Goal: Use online tool/utility: Use online tool/utility

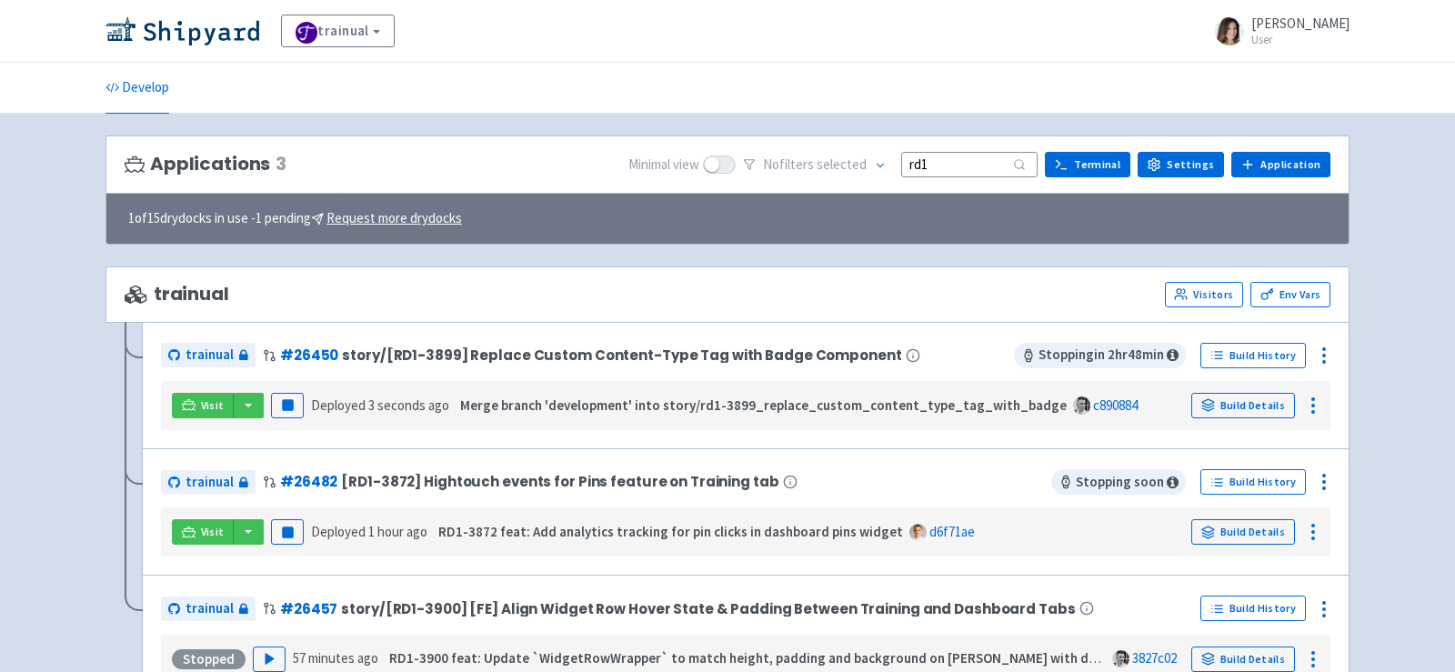
scroll to position [116, 0]
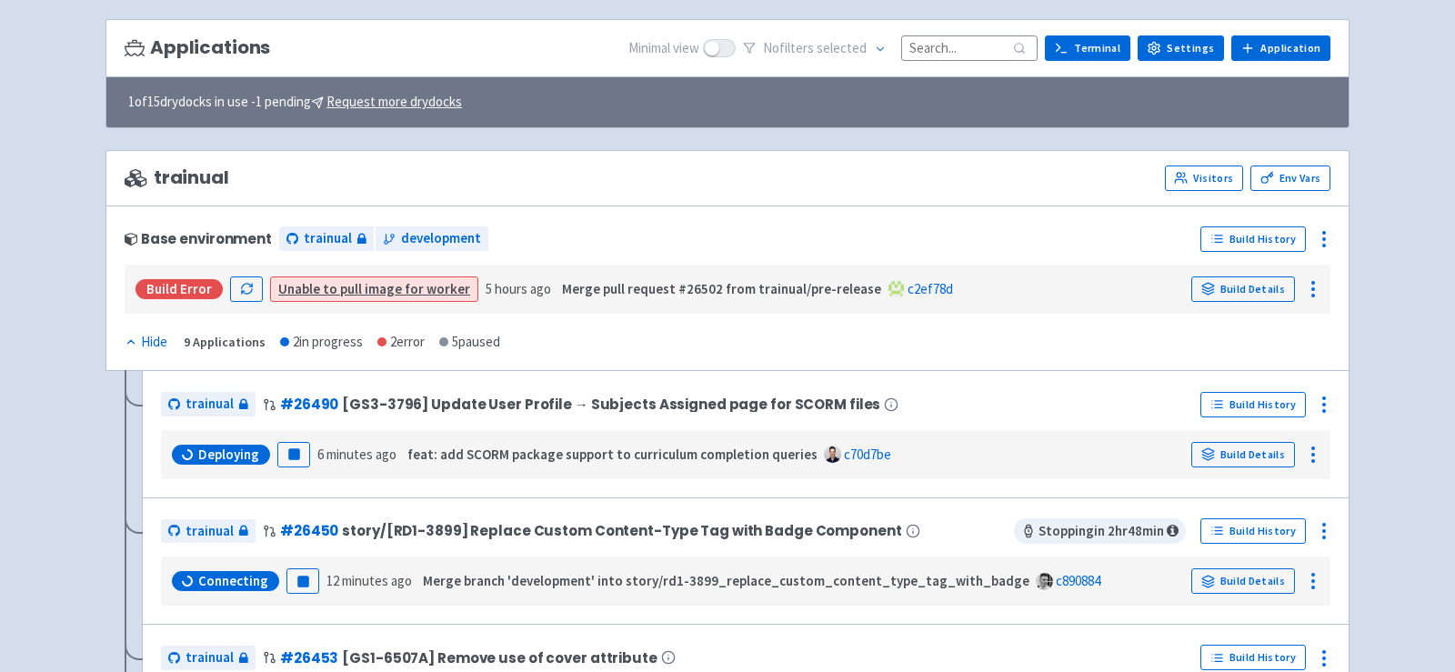
scroll to position [116, 0]
click at [966, 54] on input at bounding box center [969, 47] width 136 height 25
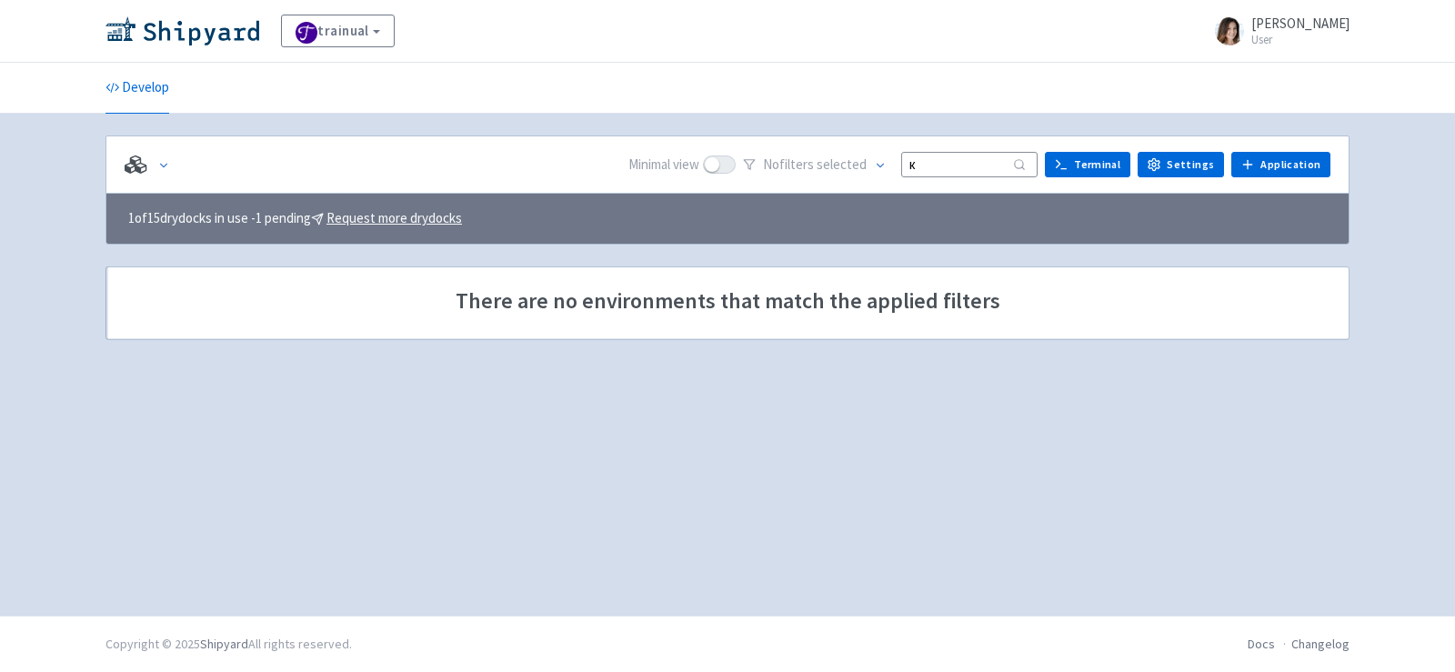
scroll to position [0, 0]
type input "к"
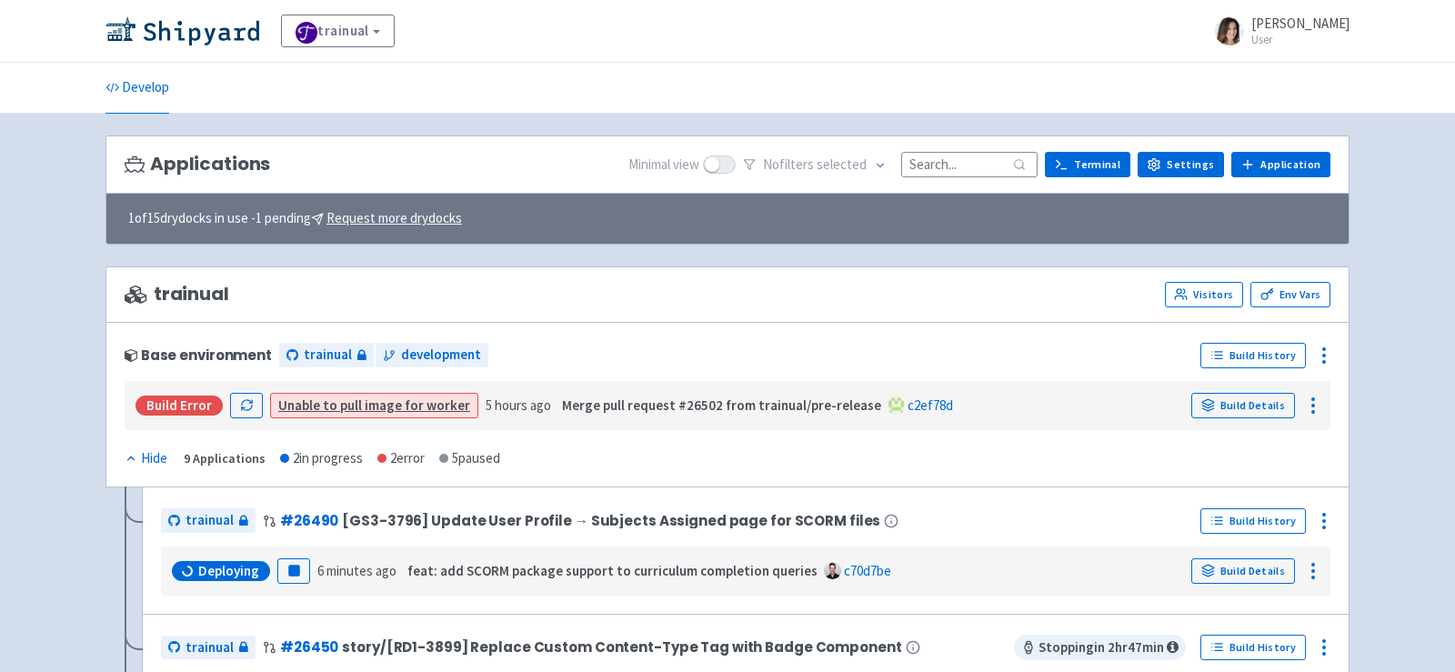
click at [933, 169] on input at bounding box center [969, 164] width 136 height 25
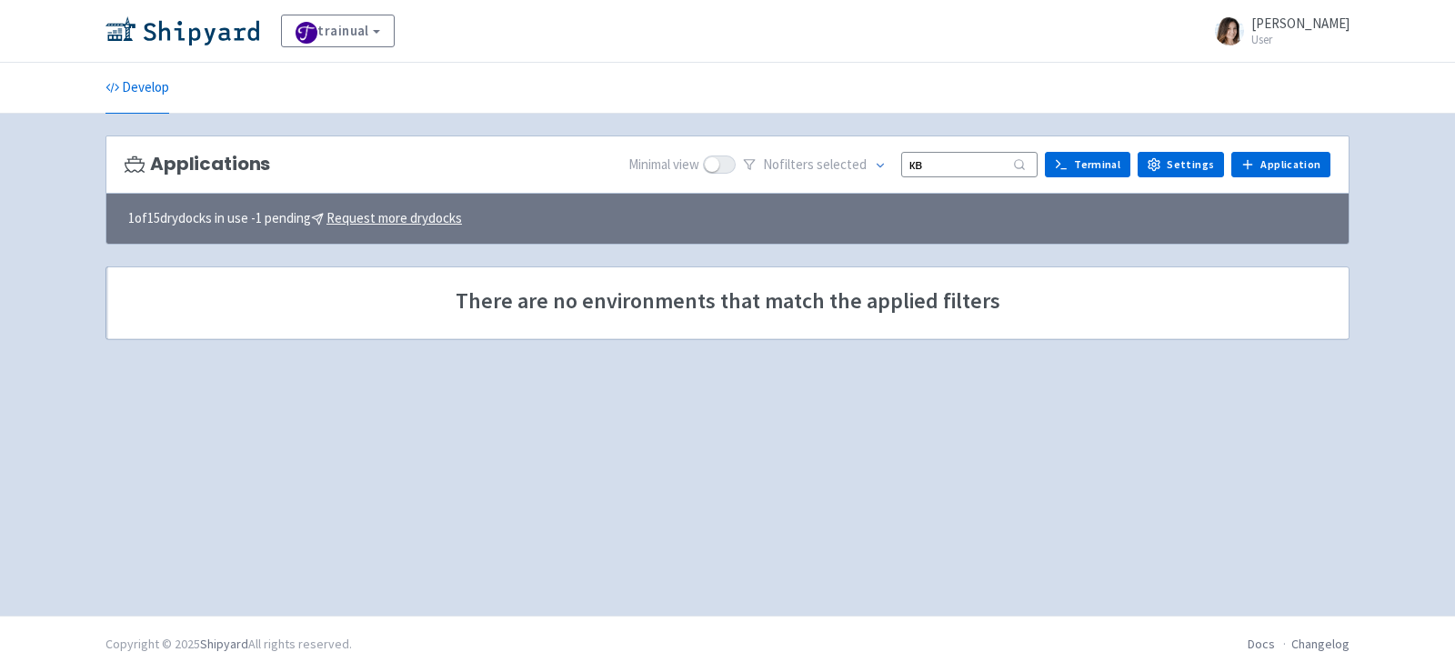
type input "к"
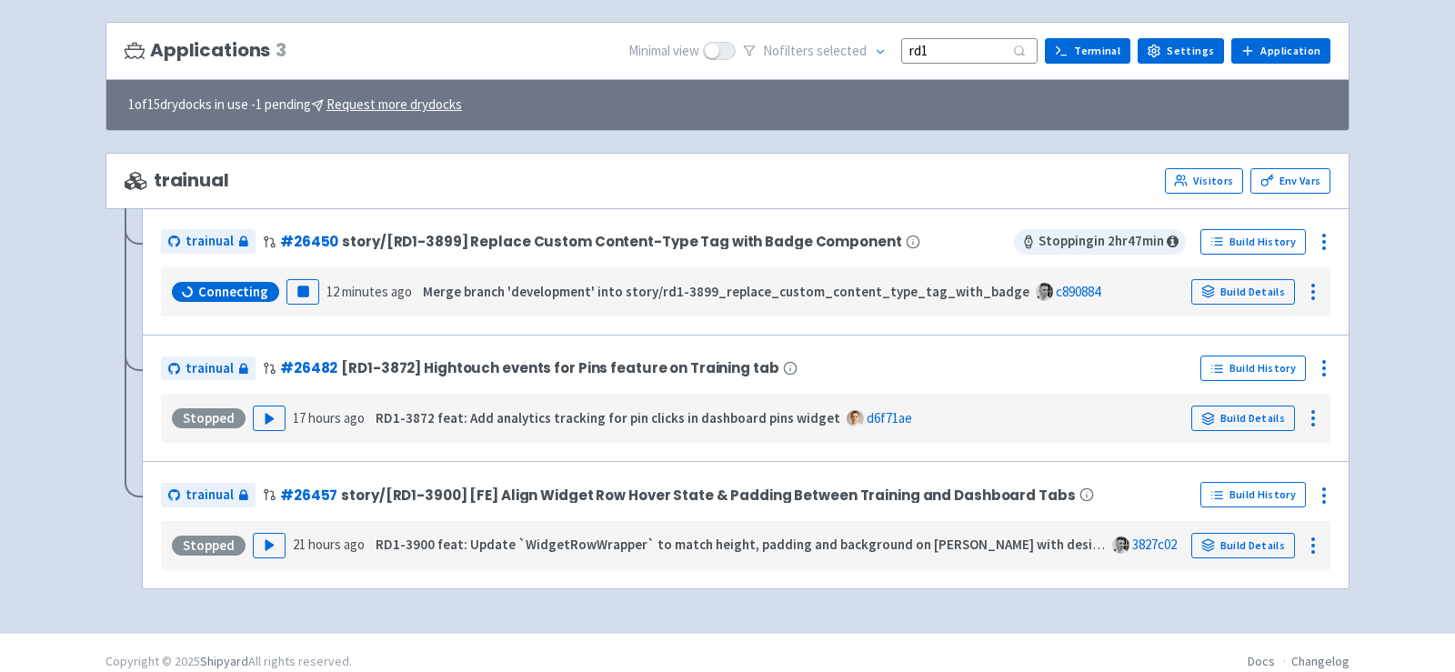
scroll to position [112, 0]
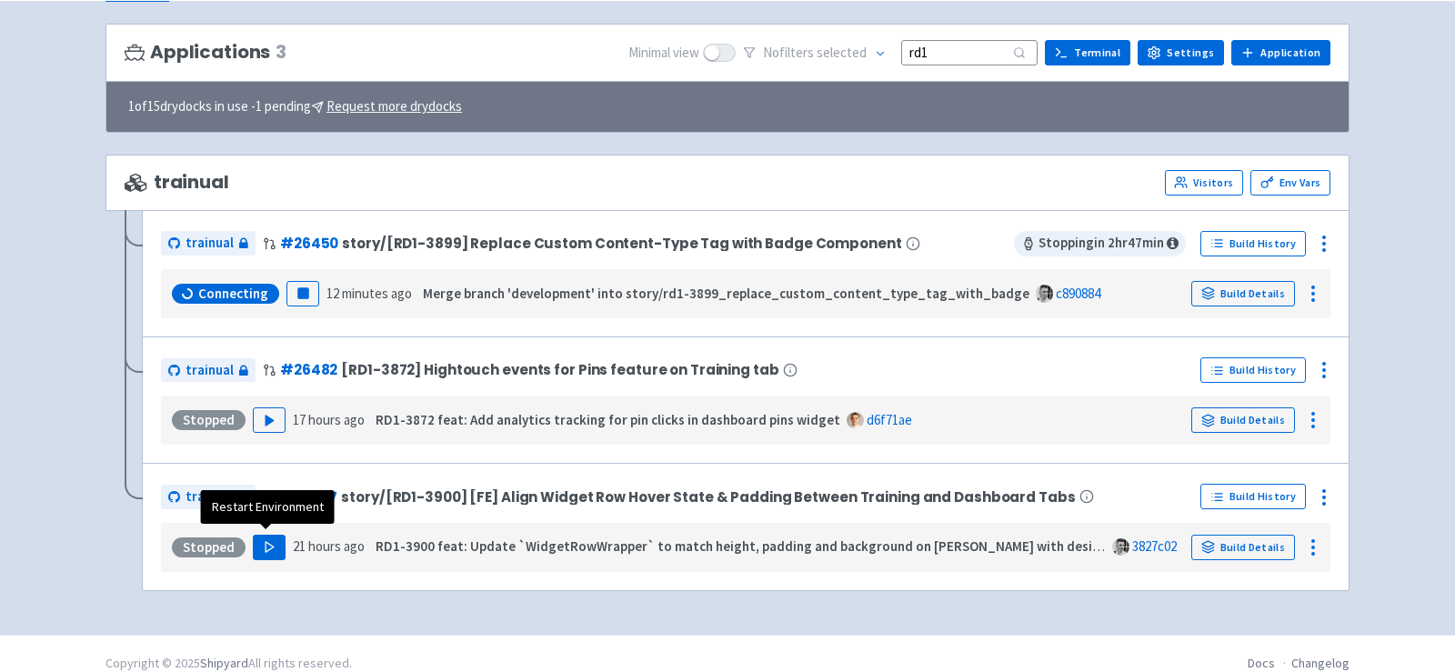
type input "rd1"
click at [267, 542] on polygon "button" at bounding box center [269, 547] width 8 height 10
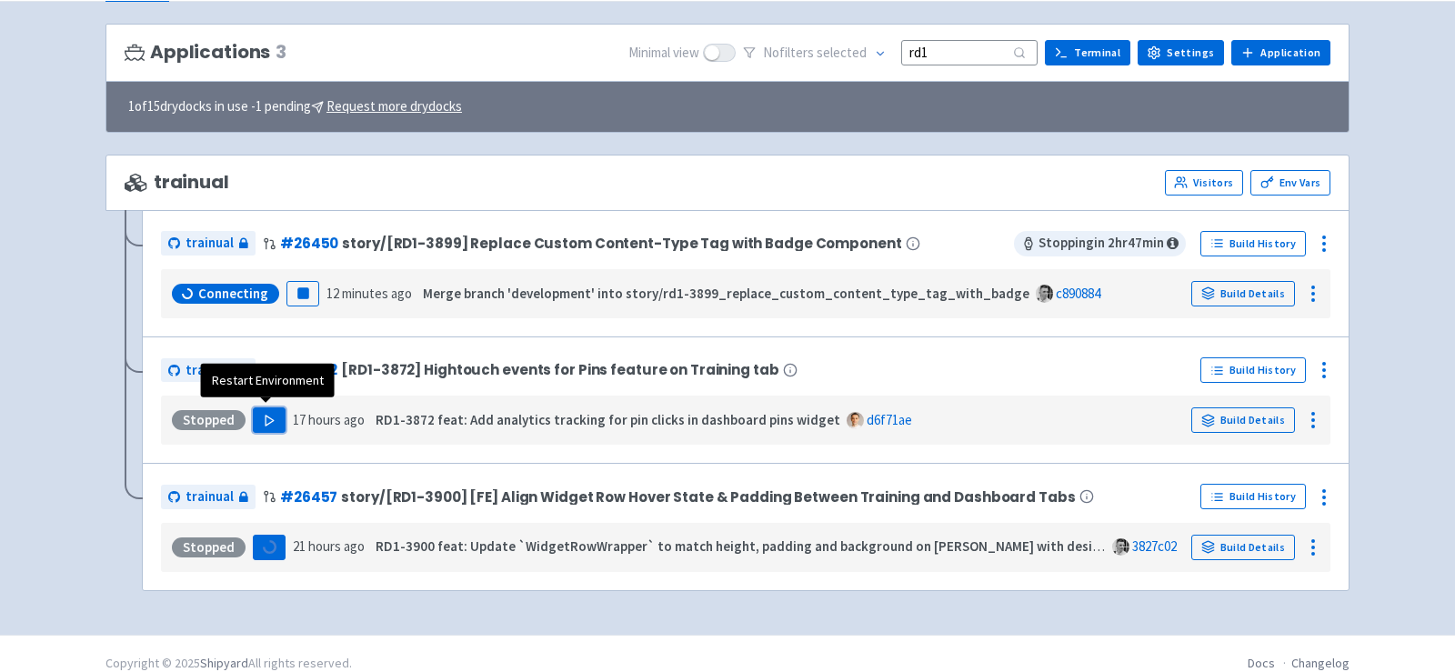
click at [272, 414] on icon "button" at bounding box center [270, 421] width 14 height 14
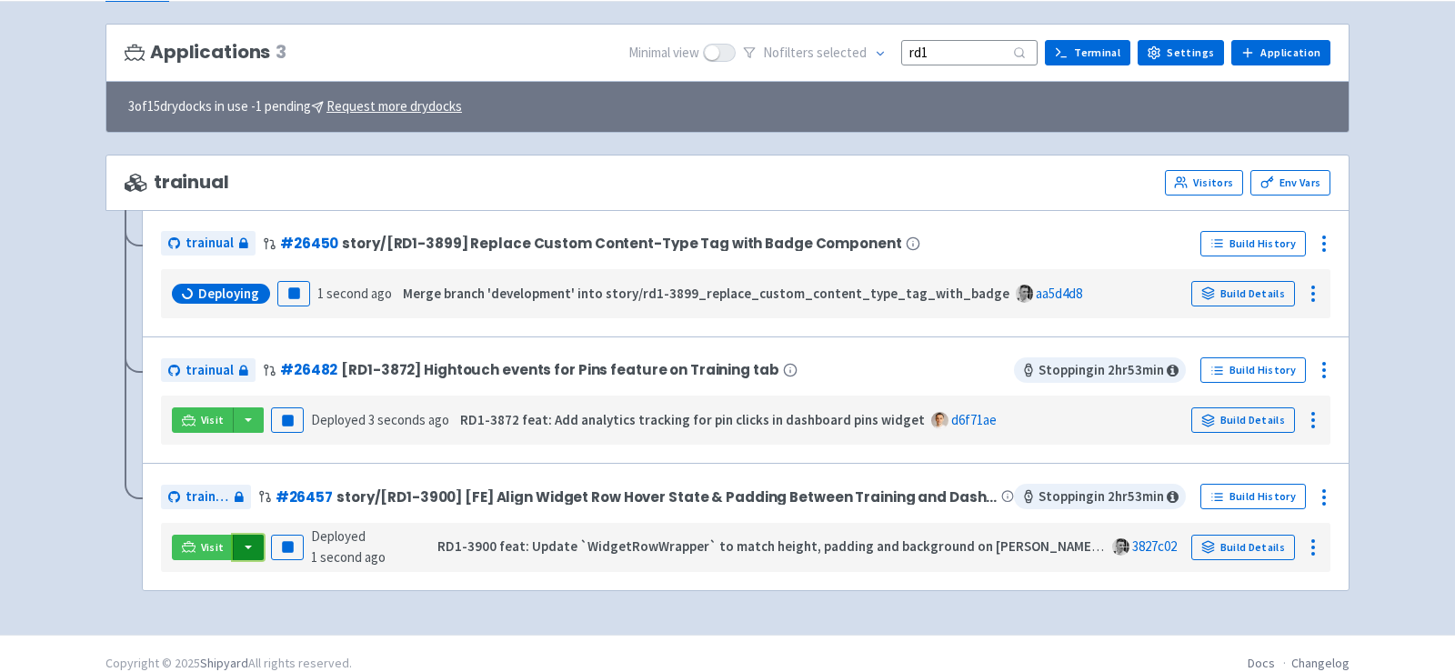
click at [246, 538] on button "button" at bounding box center [248, 547] width 31 height 25
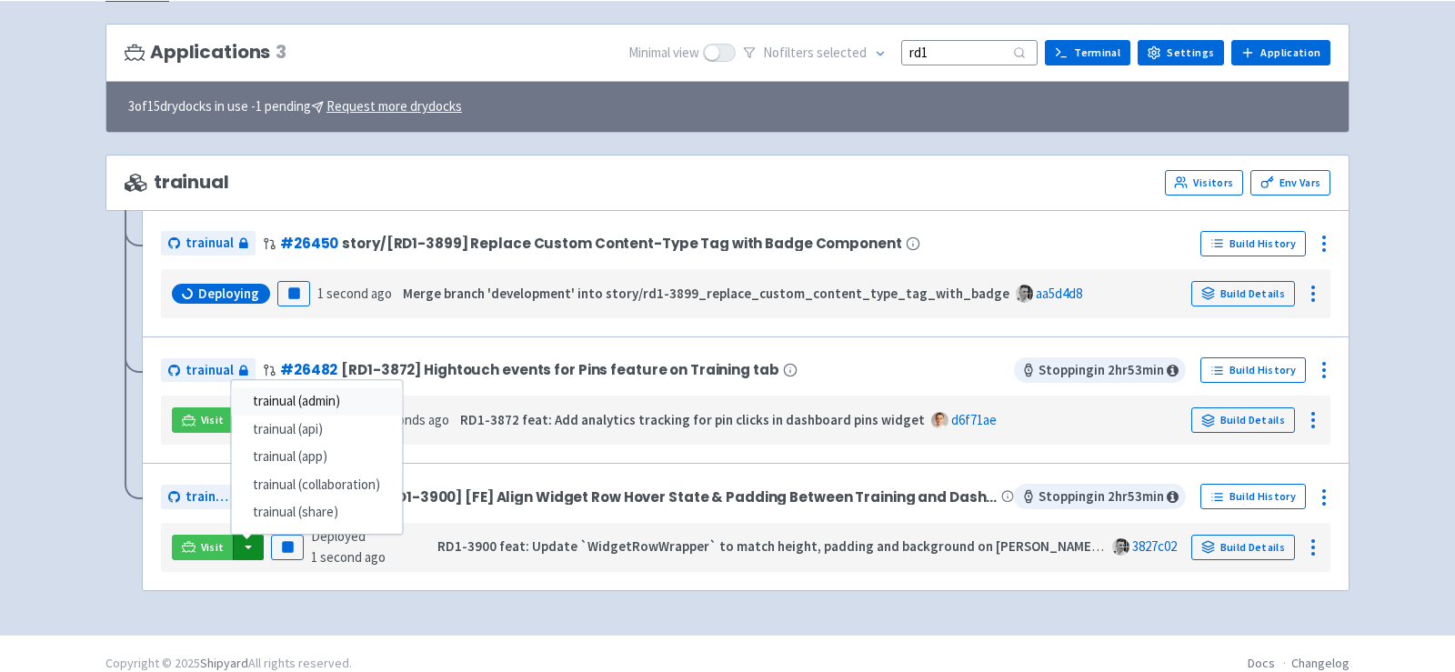
click at [341, 397] on link "trainual (admin)" at bounding box center [316, 401] width 171 height 28
